Goal: Information Seeking & Learning: Learn about a topic

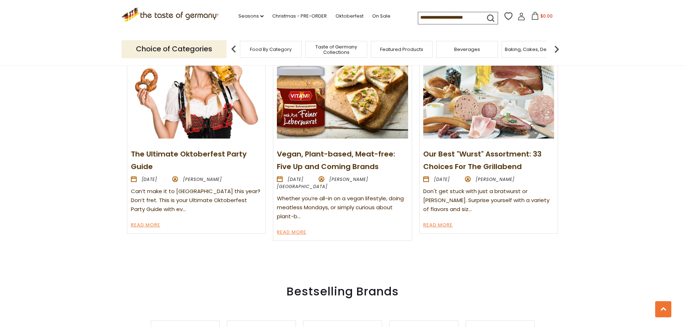
scroll to position [899, 0]
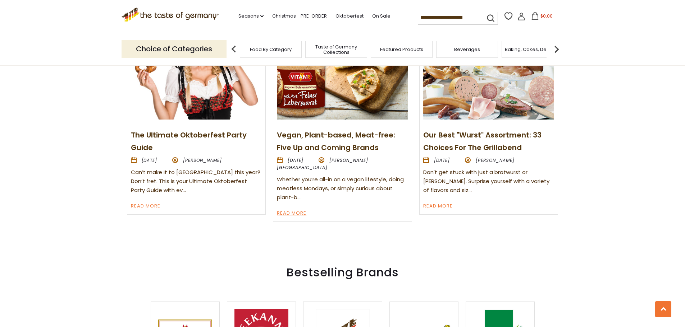
click at [223, 132] on link "The Ultimate Oktoberfest Party Guide" at bounding box center [189, 141] width 116 height 23
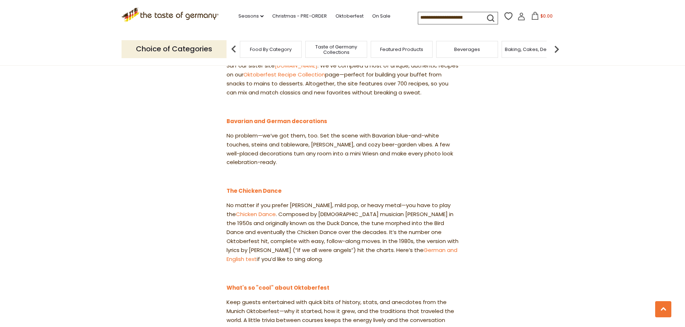
scroll to position [611, 0]
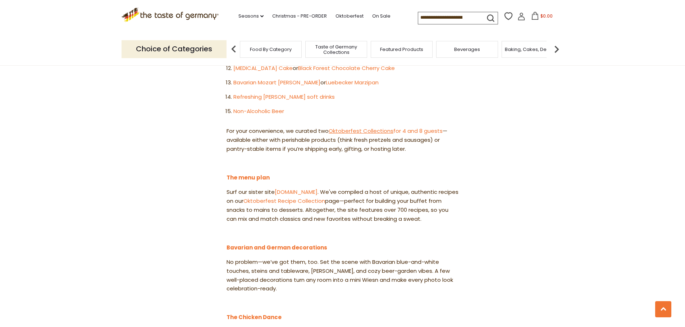
click at [376, 127] on link "Oktoberfest Collections" at bounding box center [361, 131] width 65 height 8
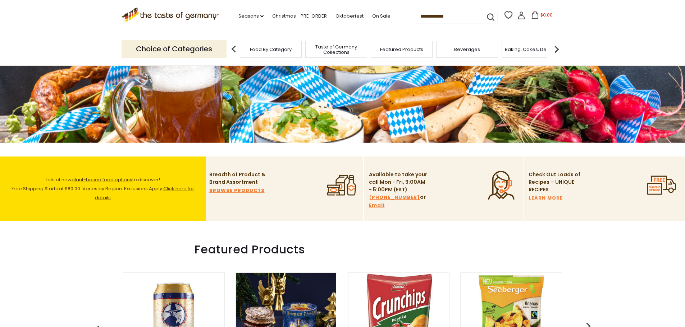
scroll to position [144, 0]
